Goal: Information Seeking & Learning: Find contact information

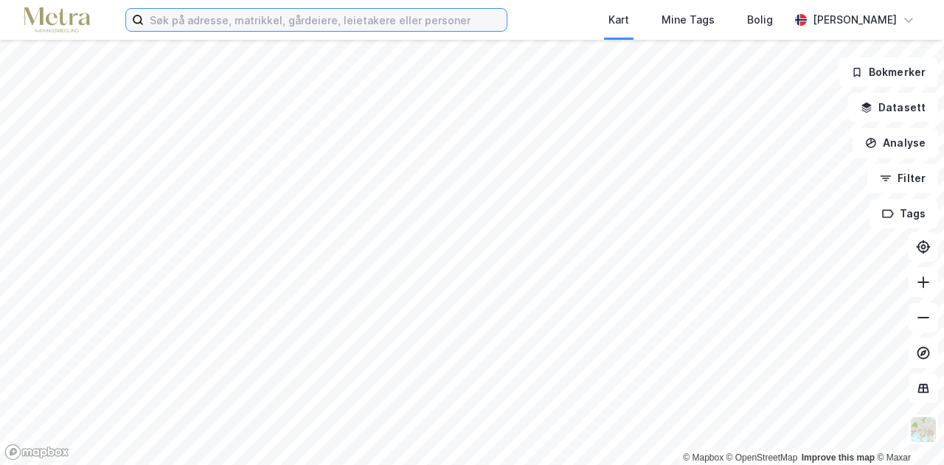
click at [250, 19] on input at bounding box center [325, 20] width 363 height 22
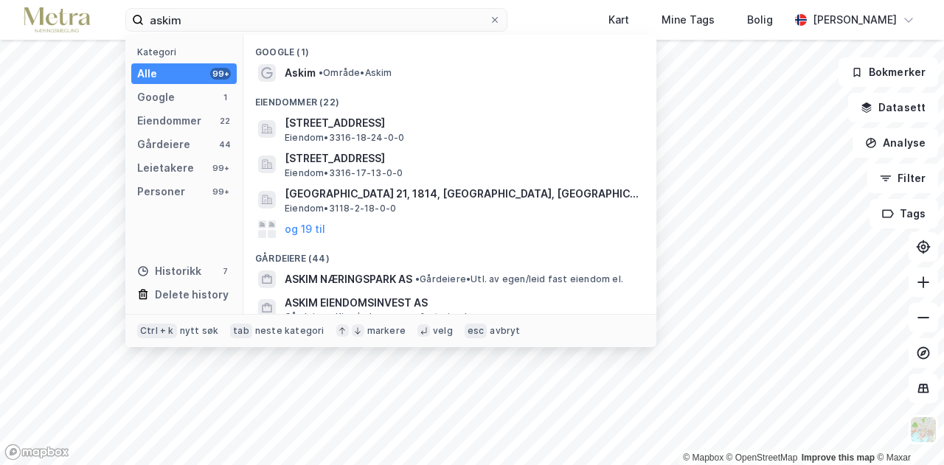
click at [298, 85] on div "Eiendommer (22)" at bounding box center [449, 98] width 413 height 27
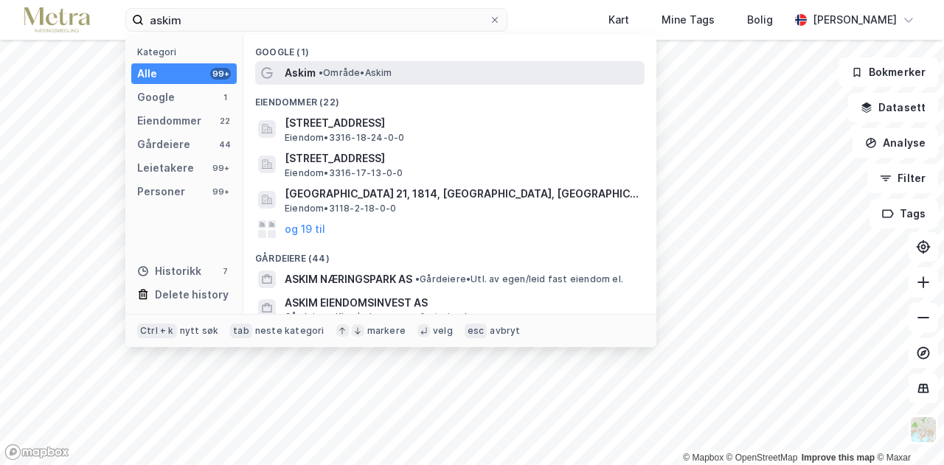
click at [305, 77] on span "Askim" at bounding box center [300, 73] width 31 height 18
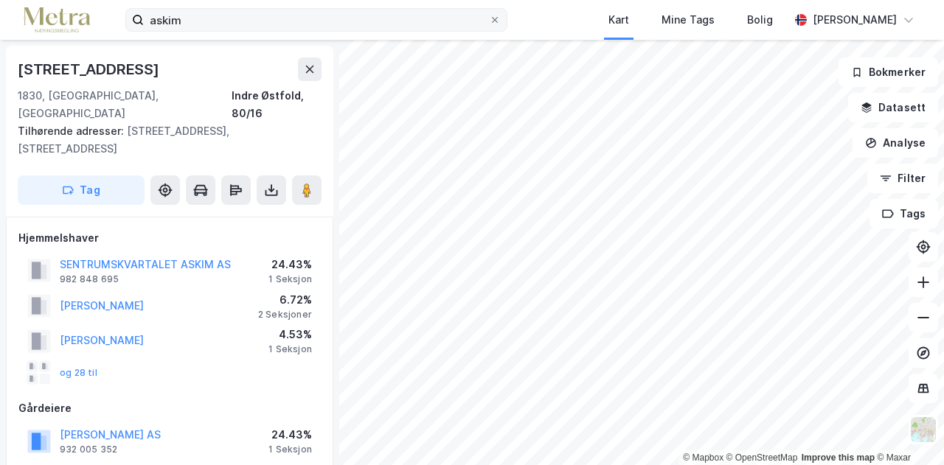
click at [189, 8] on label "askim" at bounding box center [316, 20] width 382 height 24
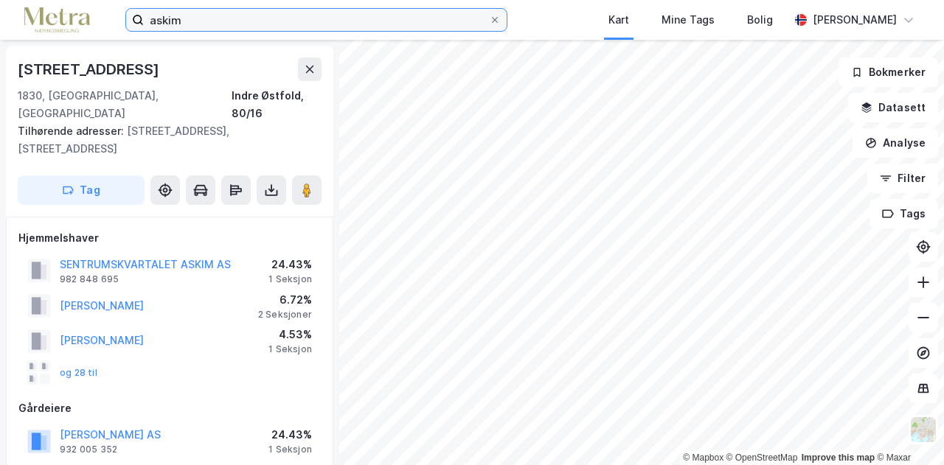
click at [189, 9] on input "askim" at bounding box center [316, 20] width 345 height 22
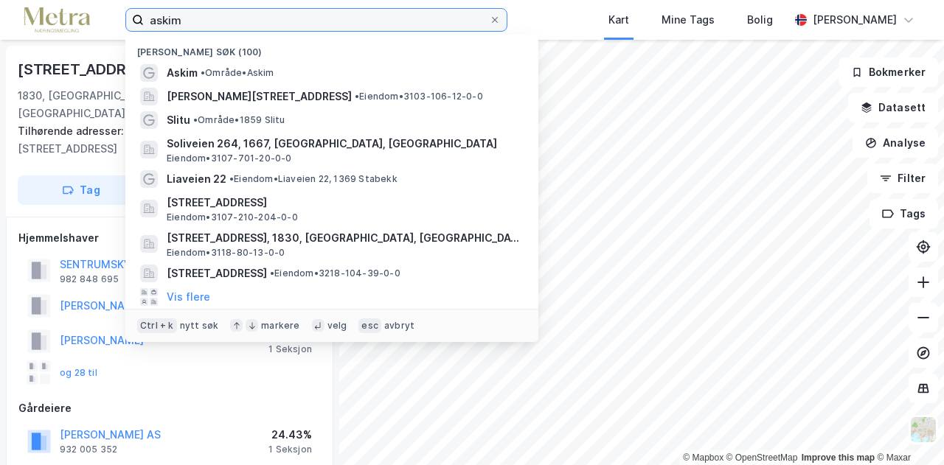
drag, startPoint x: 189, startPoint y: 18, endPoint x: 0, endPoint y: 29, distance: 189.1
click at [0, 29] on div "askim [PERSON_NAME] søk (100) Askim • Område • Askim Ordfører [STREET_ADDRESS] …" at bounding box center [472, 20] width 944 height 40
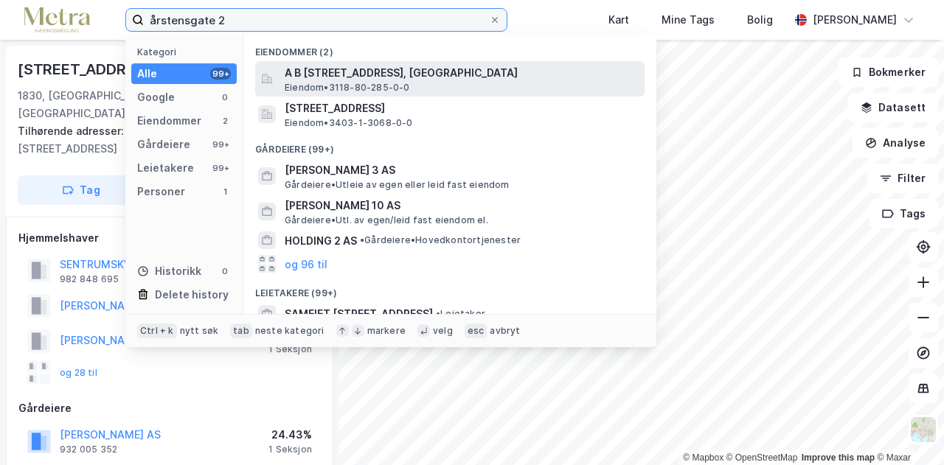
type input "årstensgate 2"
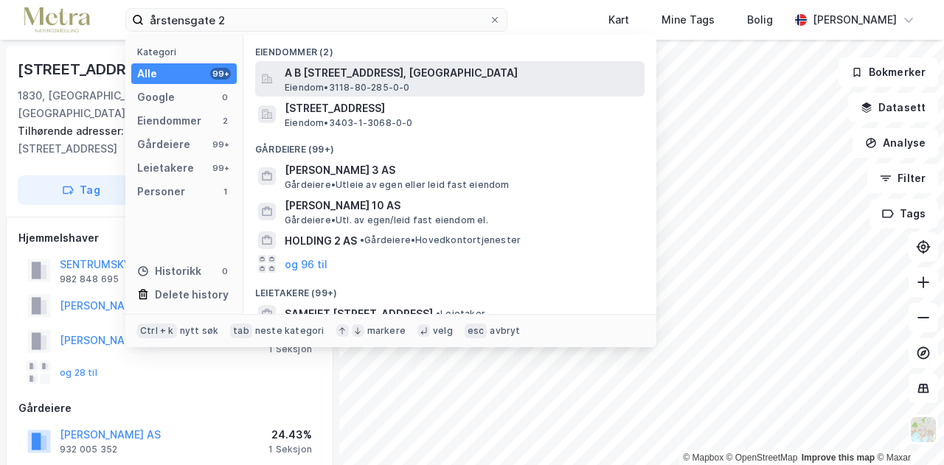
click at [325, 77] on span "A B [STREET_ADDRESS], [GEOGRAPHIC_DATA]" at bounding box center [462, 73] width 354 height 18
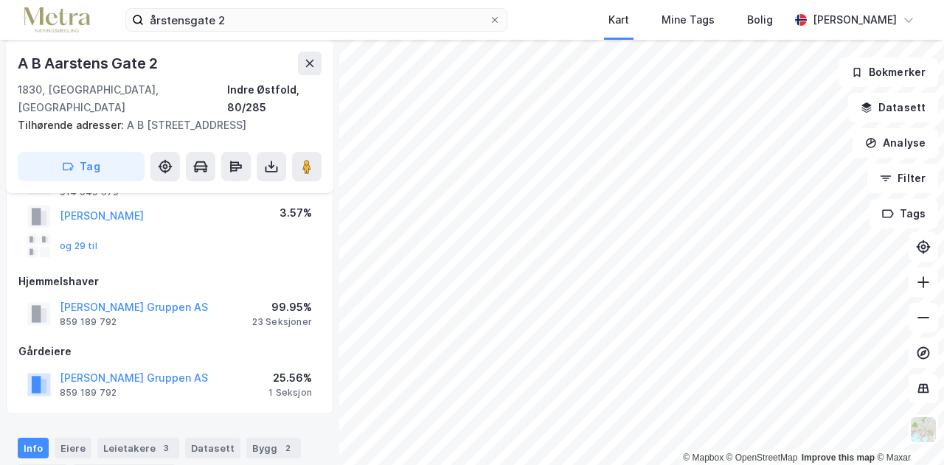
scroll to position [114, 0]
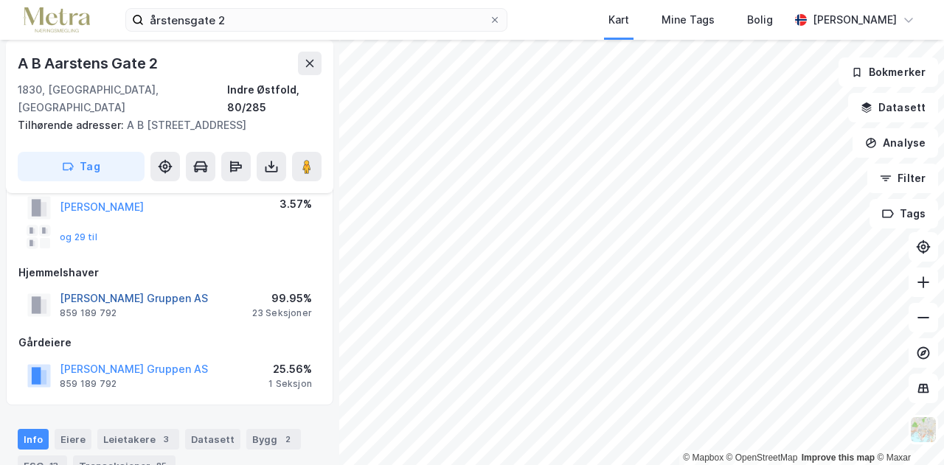
click at [0, 0] on button "[PERSON_NAME] Gruppen AS" at bounding box center [0, 0] width 0 height 0
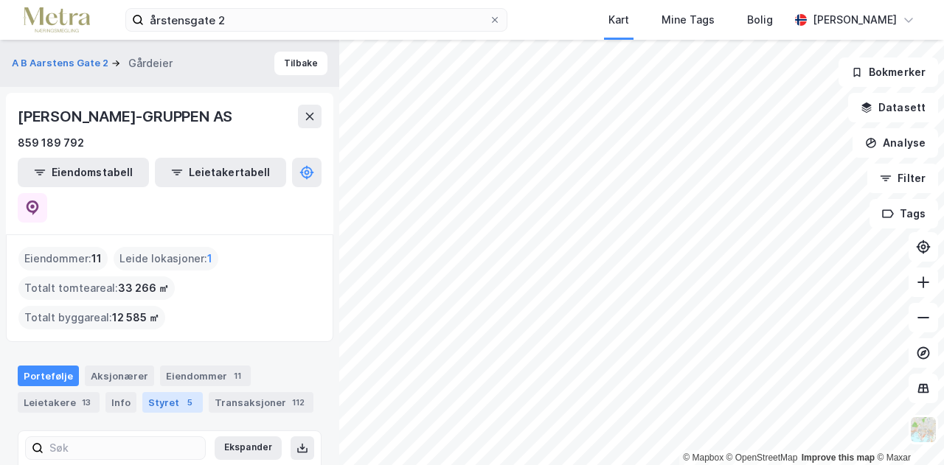
click at [161, 392] on div "Styret 5" at bounding box center [172, 402] width 60 height 21
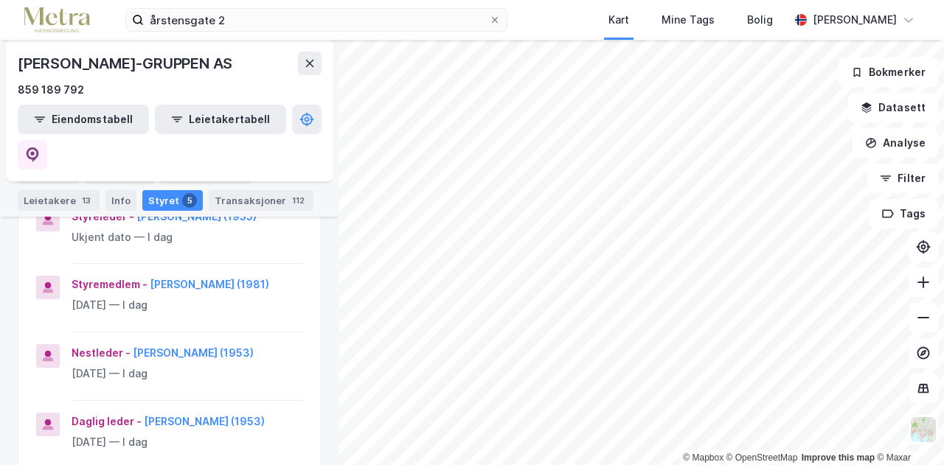
scroll to position [348, 0]
